Goal: Information Seeking & Learning: Learn about a topic

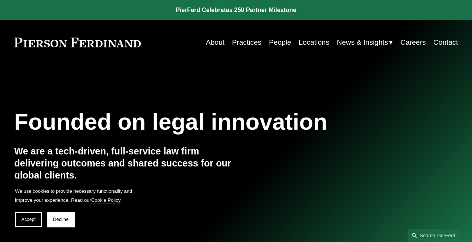
click at [305, 44] on link "Locations" at bounding box center [313, 42] width 30 height 14
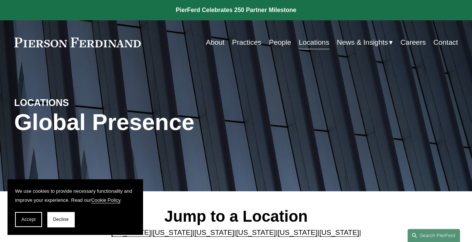
click at [274, 41] on link "People" at bounding box center [280, 42] width 22 height 14
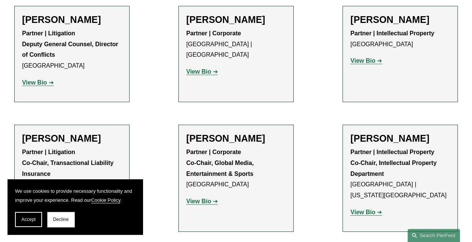
scroll to position [8130, 0]
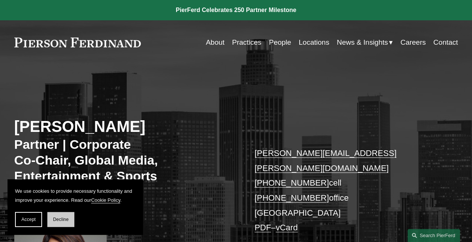
click at [58, 222] on button "Decline" at bounding box center [60, 219] width 27 height 15
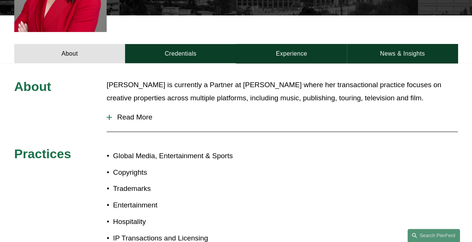
scroll to position [276, 0]
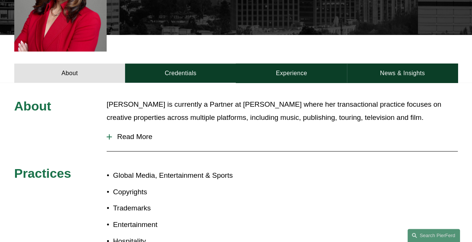
click at [141, 133] on span "Read More" at bounding box center [285, 137] width 346 height 8
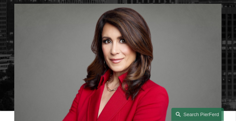
scroll to position [261, 0]
